Goal: Information Seeking & Learning: Learn about a topic

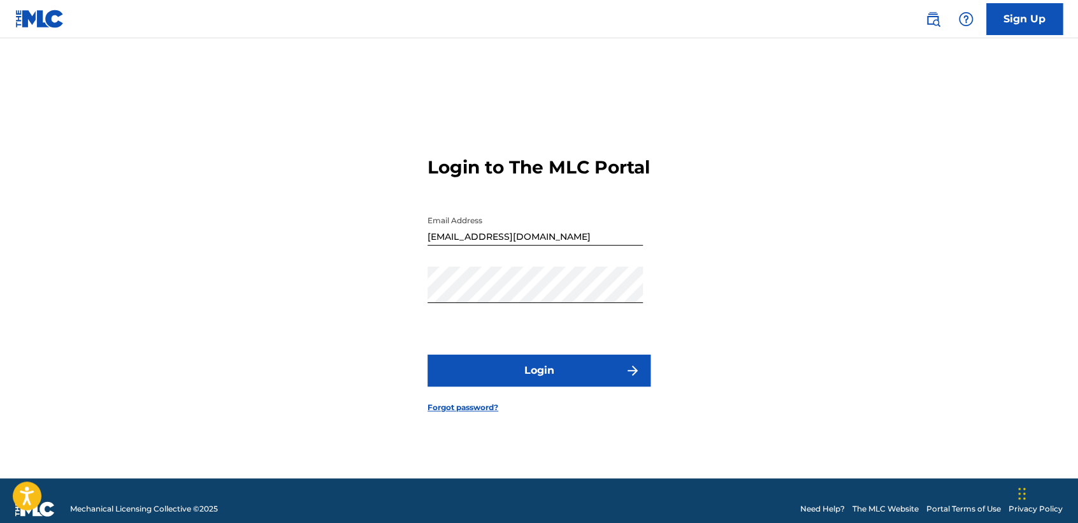
click at [533, 383] on button "Login" at bounding box center [539, 370] width 223 height 32
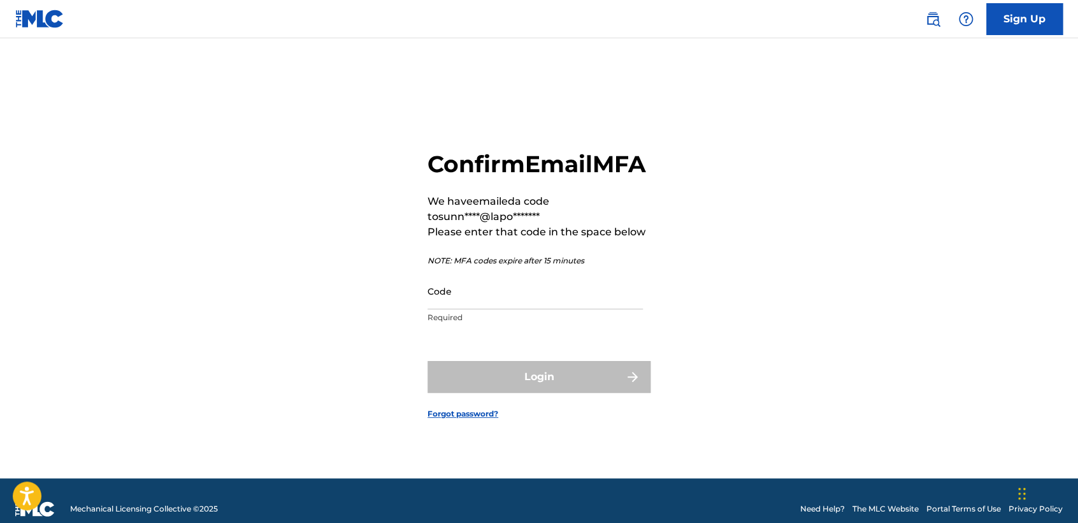
click at [464, 308] on input "Code" at bounding box center [535, 291] width 215 height 36
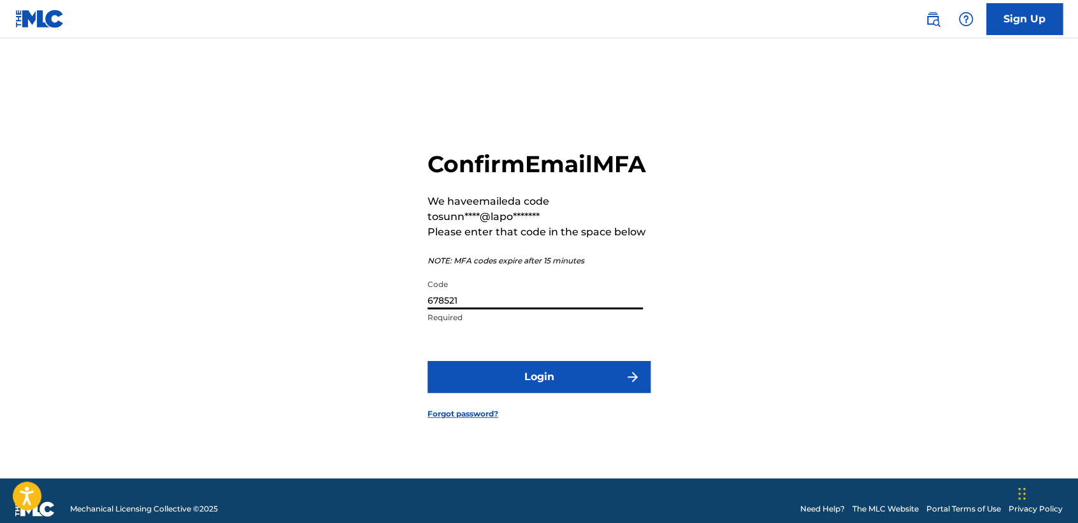
type input "678521"
click at [504, 393] on button "Login" at bounding box center [539, 377] width 223 height 32
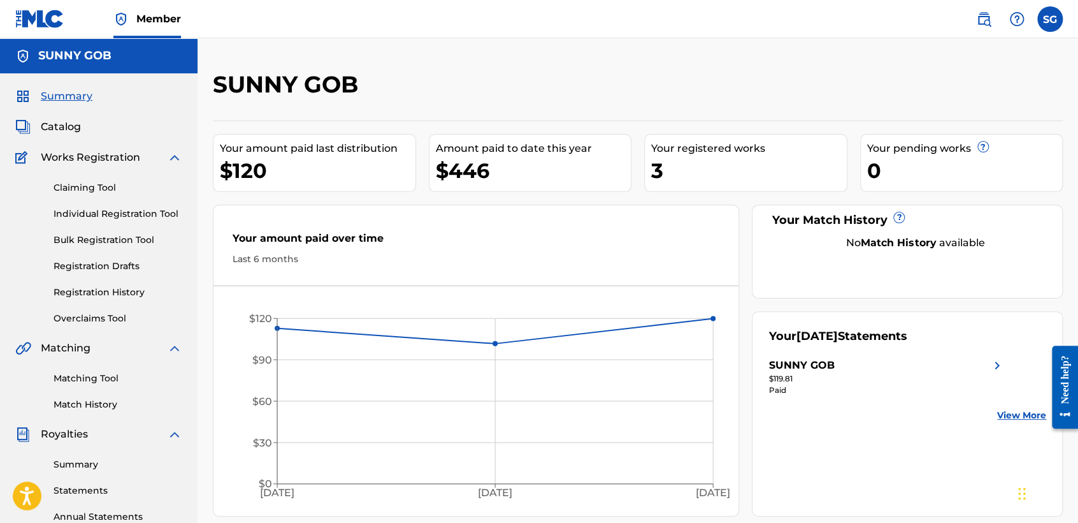
click at [56, 125] on span "Catalog" at bounding box center [61, 126] width 40 height 15
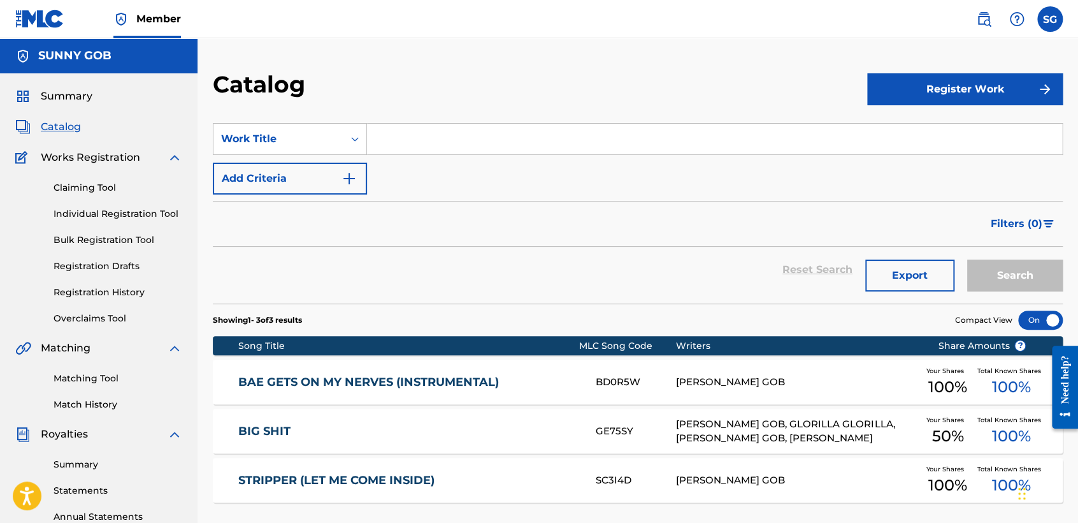
click at [665, 428] on div "GE75SY" at bounding box center [635, 431] width 81 height 15
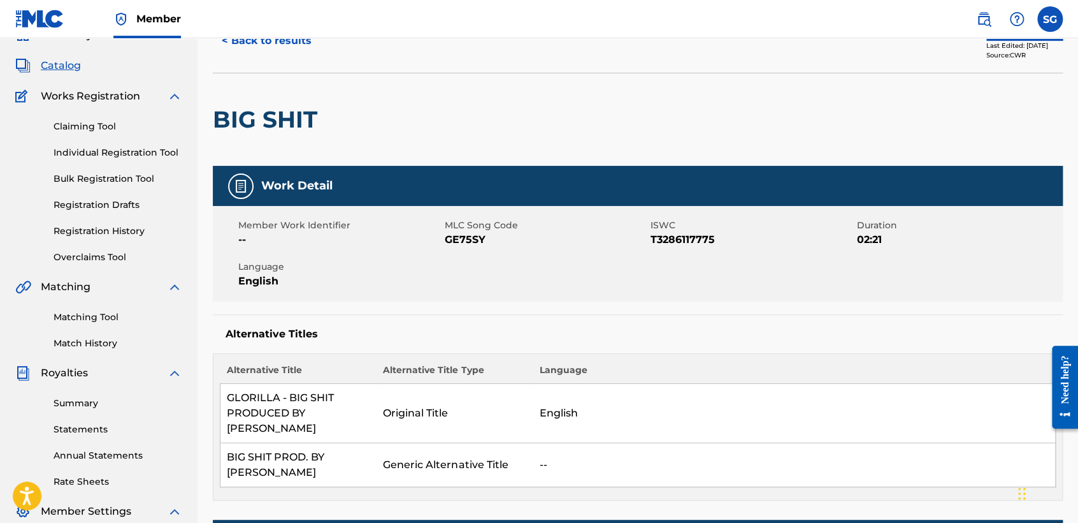
scroll to position [61, 0]
click at [242, 186] on img at bounding box center [240, 185] width 15 height 15
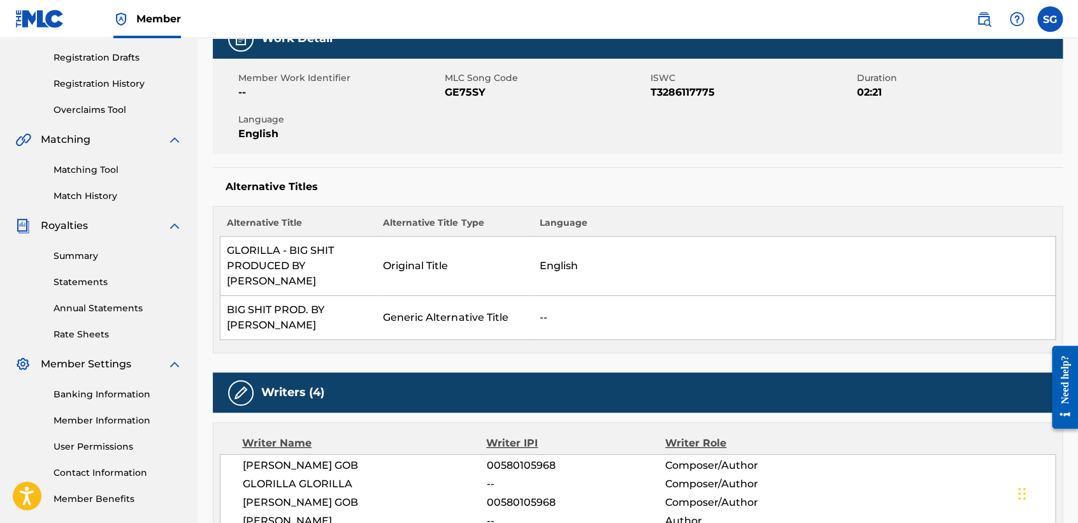
scroll to position [0, 0]
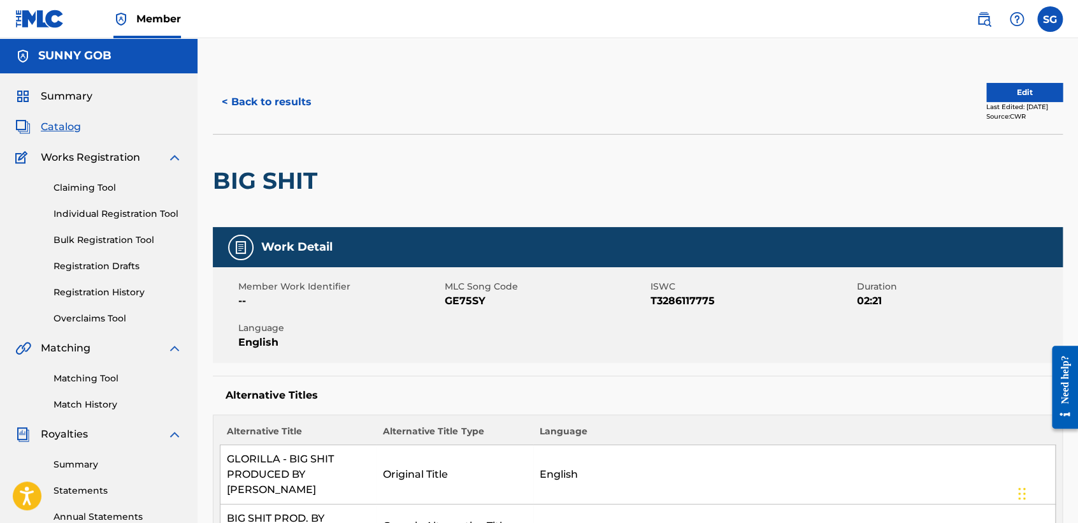
click at [291, 95] on button "< Back to results" at bounding box center [267, 102] width 108 height 32
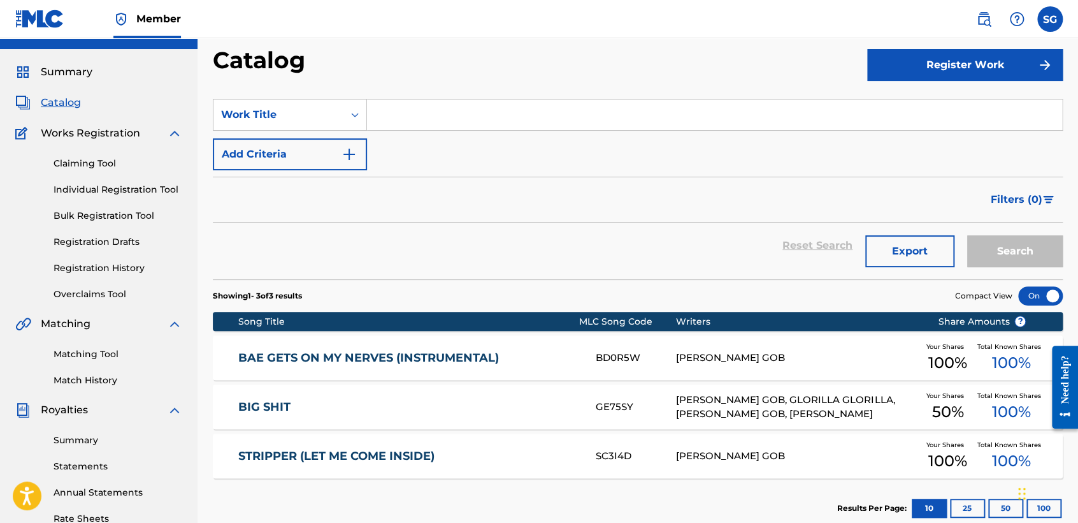
scroll to position [23, 0]
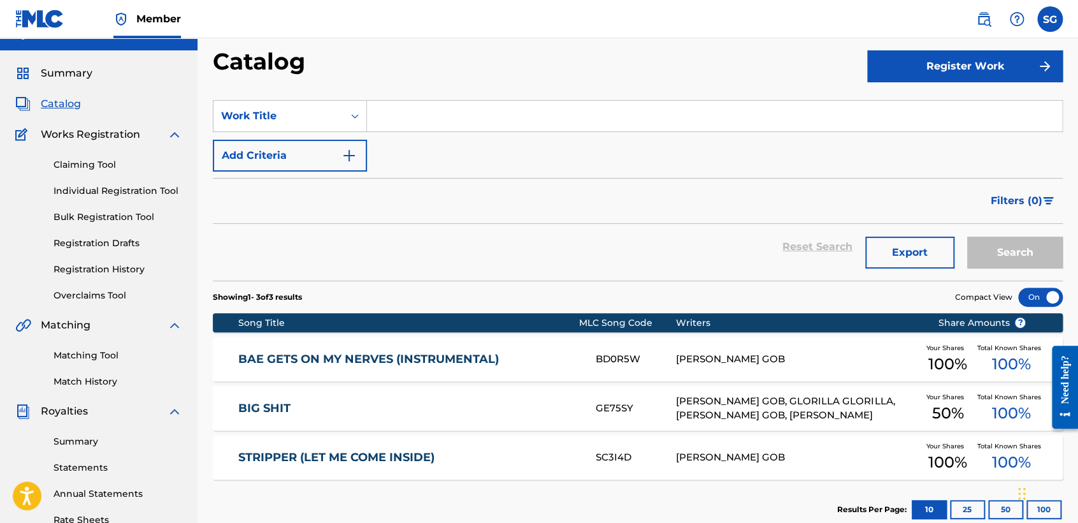
click at [270, 405] on link "BIG SHIT" at bounding box center [408, 408] width 340 height 15
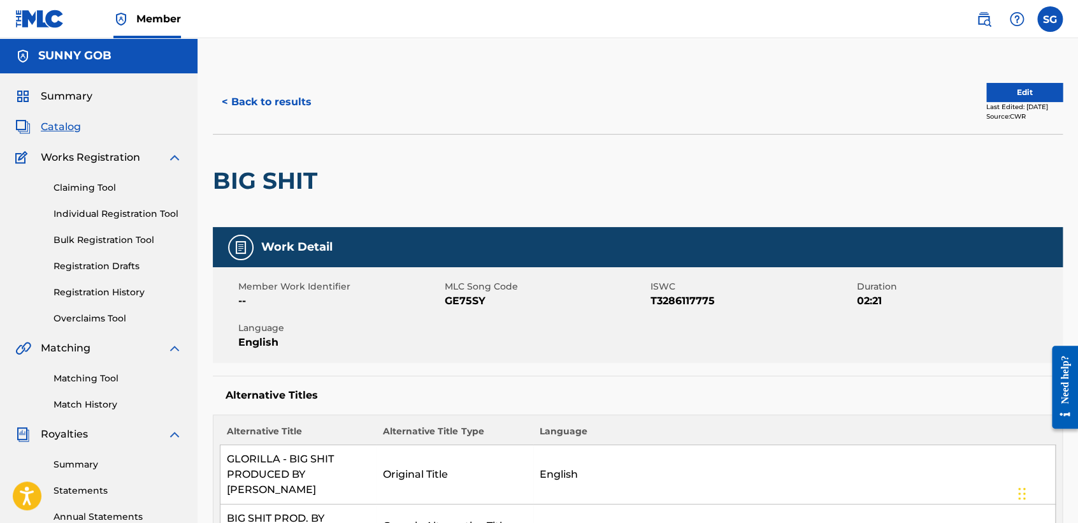
click at [278, 246] on h5 "Work Detail" at bounding box center [296, 247] width 71 height 15
click at [245, 244] on img at bounding box center [240, 247] width 15 height 15
click at [62, 131] on span "Catalog" at bounding box center [61, 126] width 40 height 15
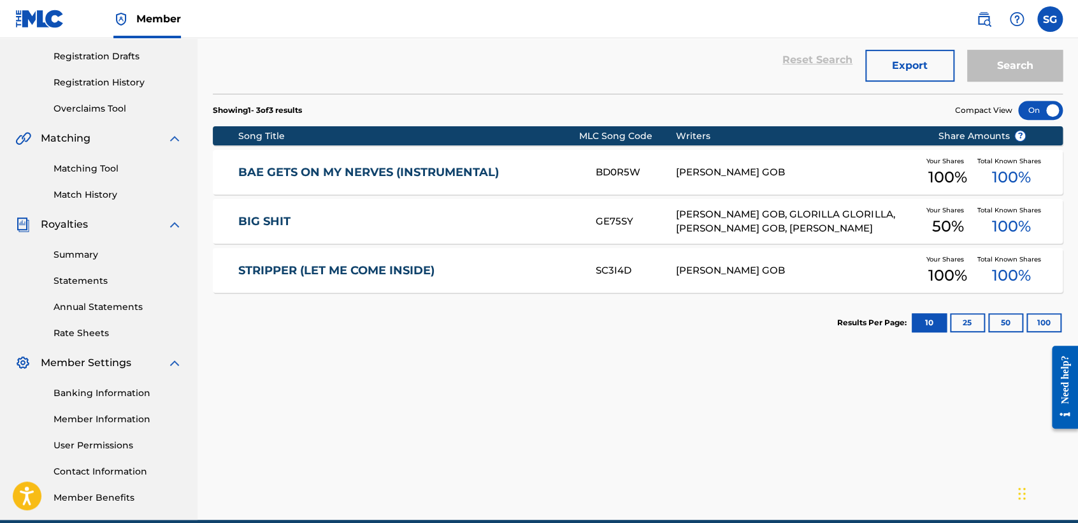
scroll to position [212, 0]
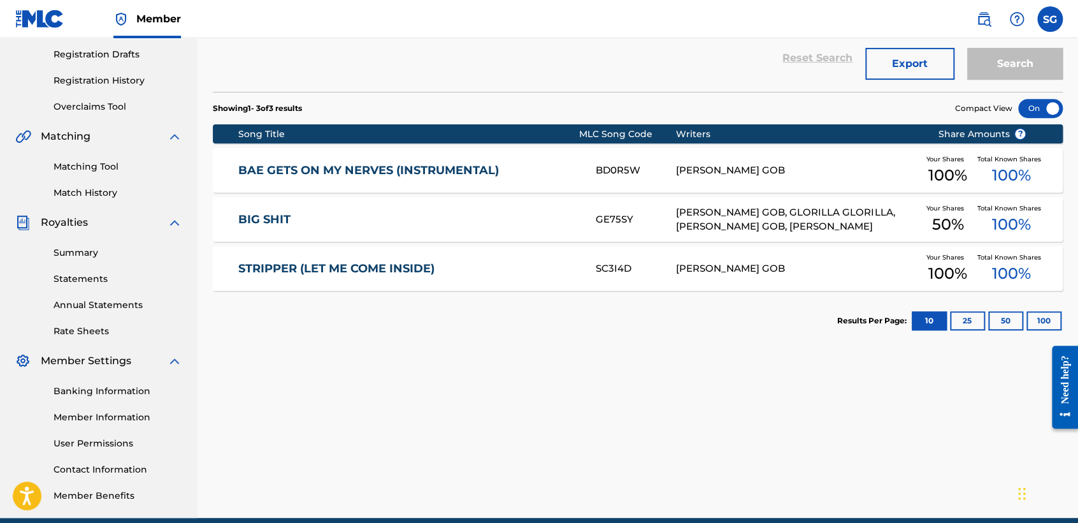
click at [621, 221] on div "GE75SY" at bounding box center [635, 219] width 81 height 15
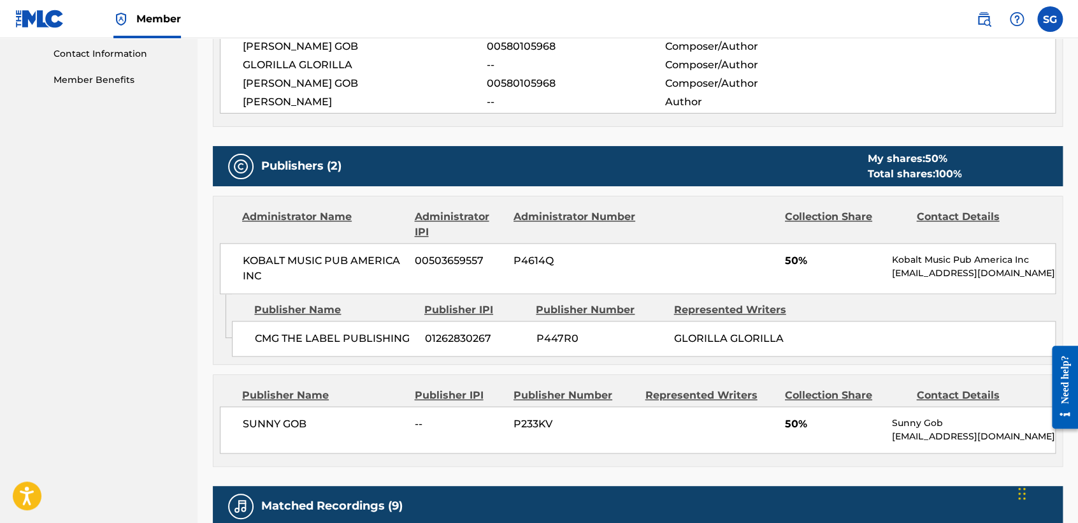
scroll to position [626, 0]
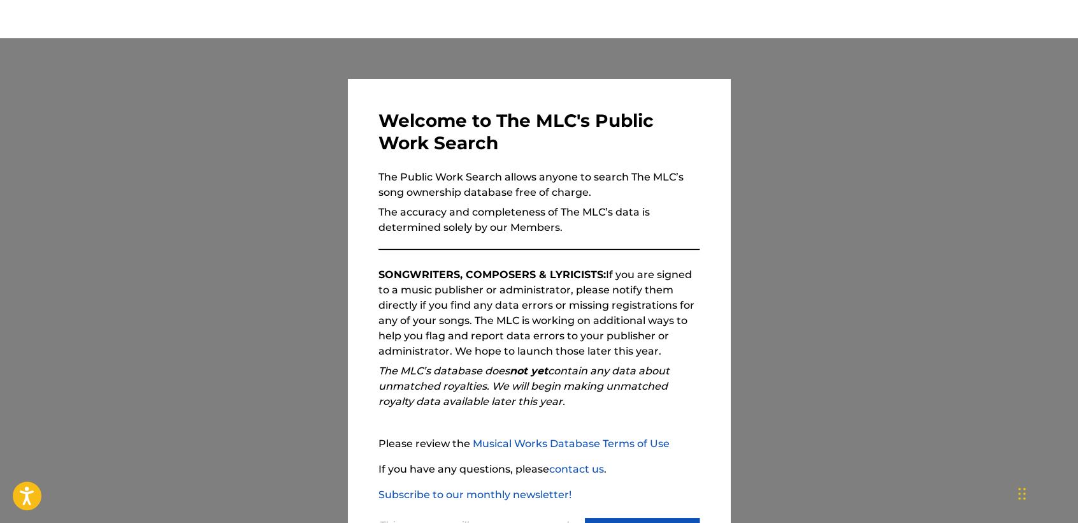
scroll to position [60, 0]
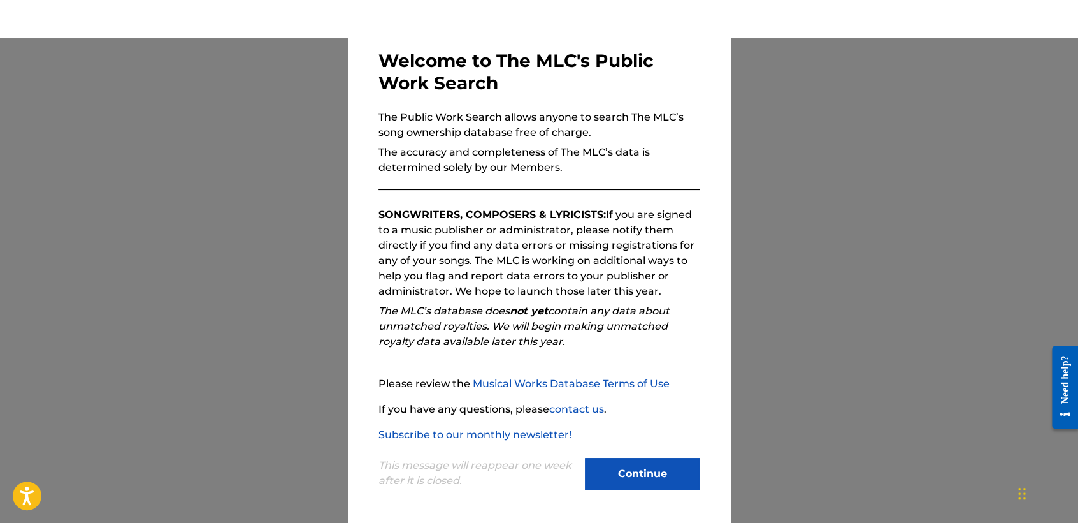
click at [611, 472] on button "Continue" at bounding box center [642, 474] width 115 height 32
